Goal: Information Seeking & Learning: Find specific page/section

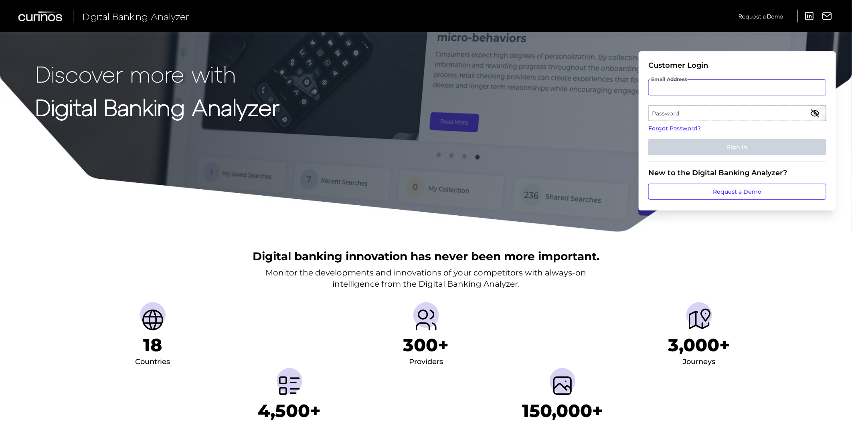
drag, startPoint x: 712, startPoint y: 95, endPoint x: 715, endPoint y: 91, distance: 4.7
click at [712, 95] on input "Email Address" at bounding box center [737, 87] width 178 height 16
type input "[PERSON_NAME][EMAIL_ADDRESS][PERSON_NAME][PERSON_NAME][DOMAIN_NAME]"
click at [708, 114] on label "Password" at bounding box center [737, 113] width 177 height 14
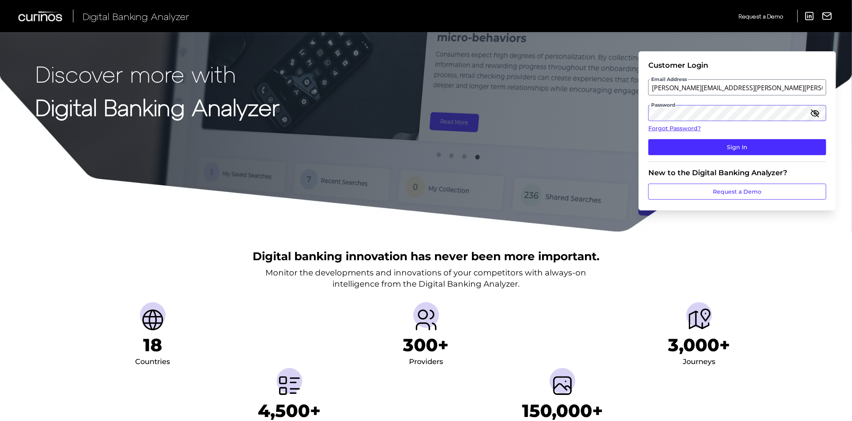
click at [648, 139] on button "Sign In" at bounding box center [737, 147] width 178 height 16
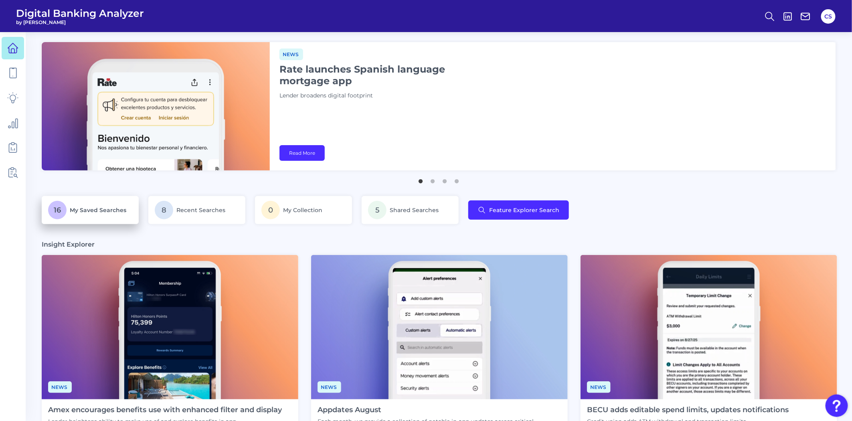
click at [81, 214] on p "16 My Saved Searches" at bounding box center [90, 210] width 84 height 18
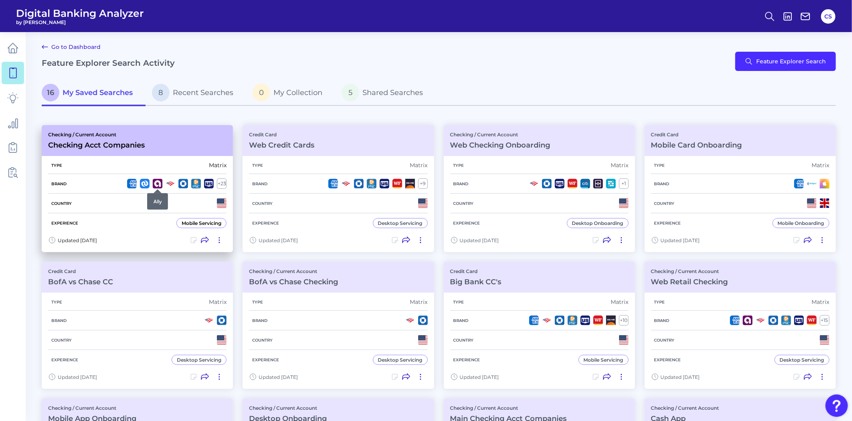
click at [157, 187] on div at bounding box center [158, 189] width 8 height 8
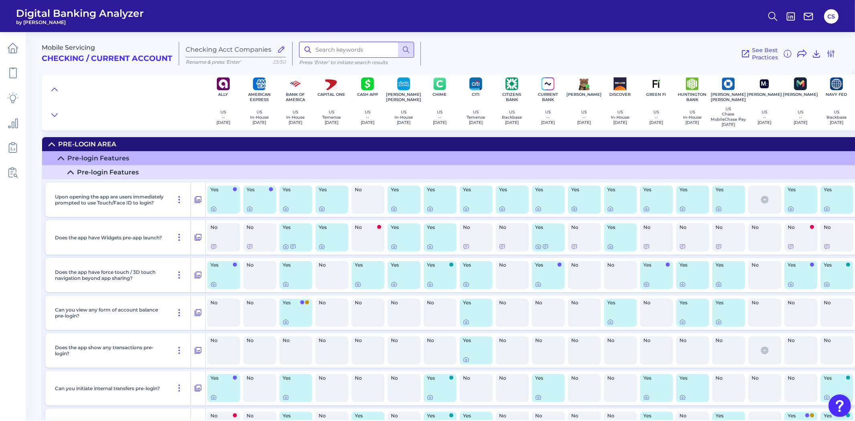
click at [340, 48] on input at bounding box center [356, 50] width 115 height 16
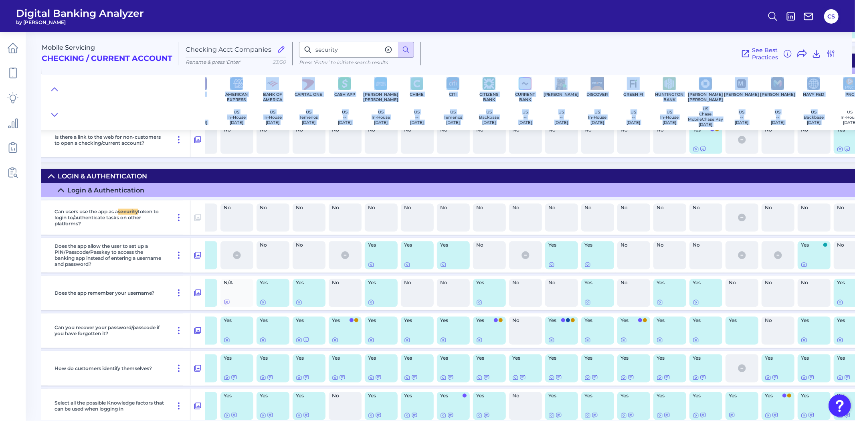
click at [832, 121] on div "Mobile Servicing Checking / Current Account Checking Acct Companies Rename & pr…" at bounding box center [425, 78] width 813 height 104
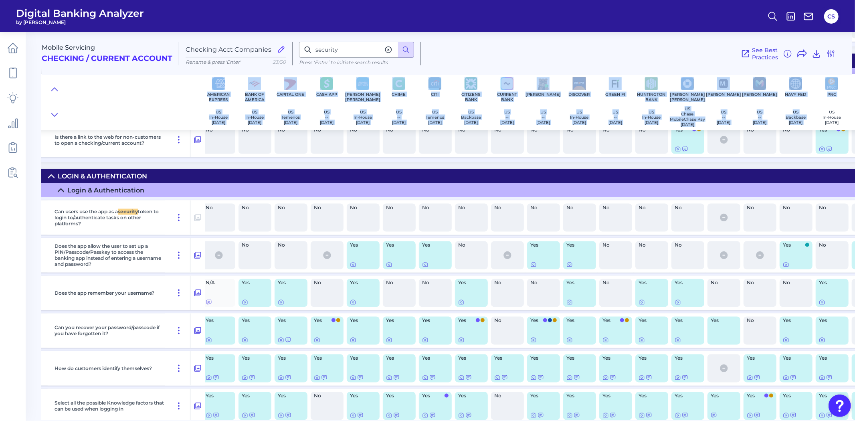
click at [628, 34] on div "Mobile Servicing Checking / Current Account Checking Acct Companies Rename & pr…" at bounding box center [447, 50] width 810 height 49
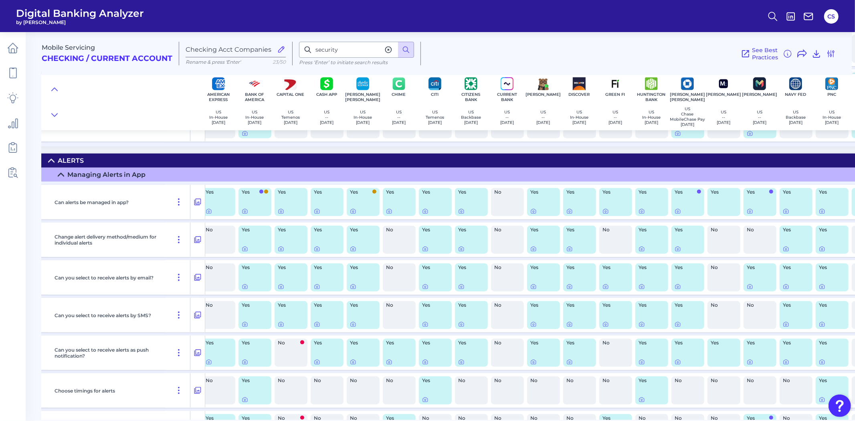
scroll to position [10842, 41]
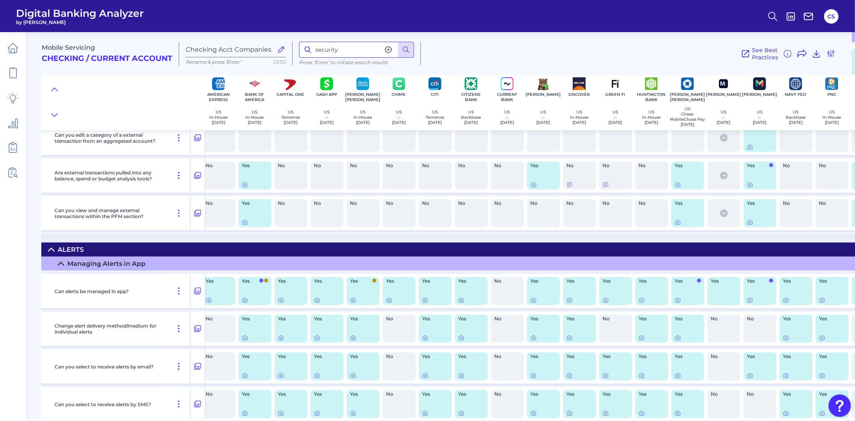
click at [348, 51] on input "security" at bounding box center [356, 50] width 115 height 16
type input "s"
type input "hub"
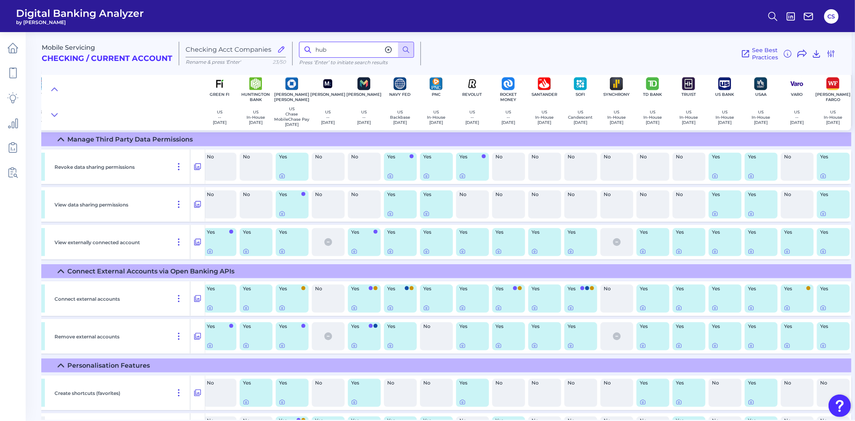
scroll to position [8392, 439]
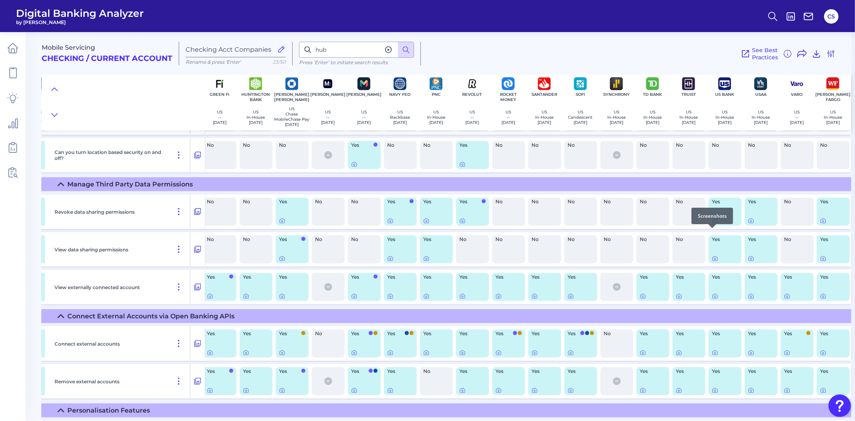
click at [712, 224] on icon at bounding box center [715, 221] width 6 height 6
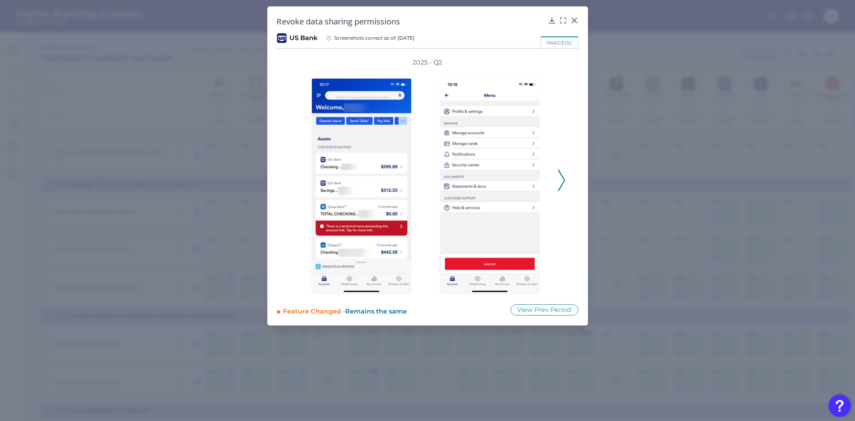
click at [563, 177] on icon at bounding box center [561, 181] width 7 height 22
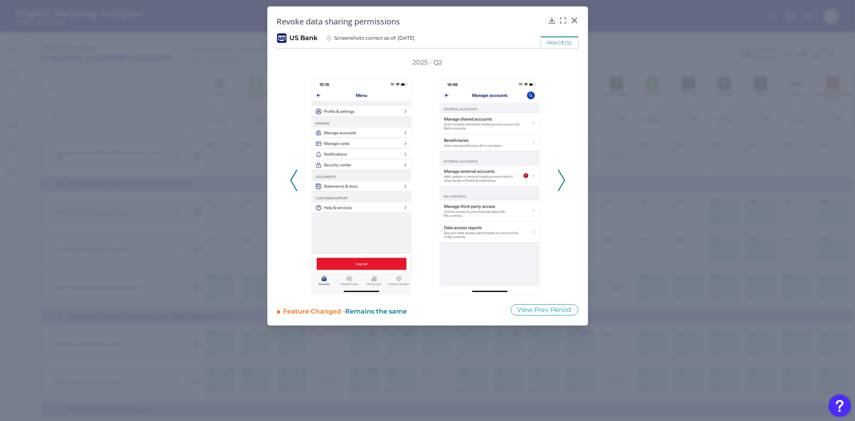
click at [563, 177] on icon at bounding box center [561, 181] width 7 height 22
click at [562, 177] on icon at bounding box center [561, 181] width 7 height 22
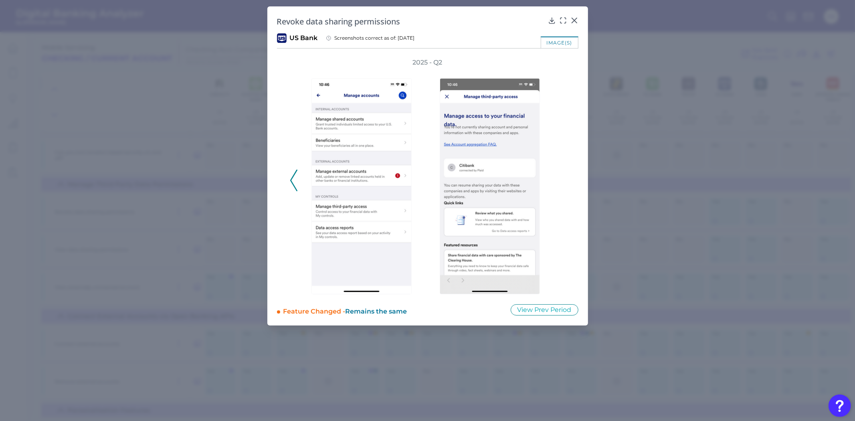
click at [552, 188] on div at bounding box center [492, 180] width 128 height 227
